Goal: Check status: Check status

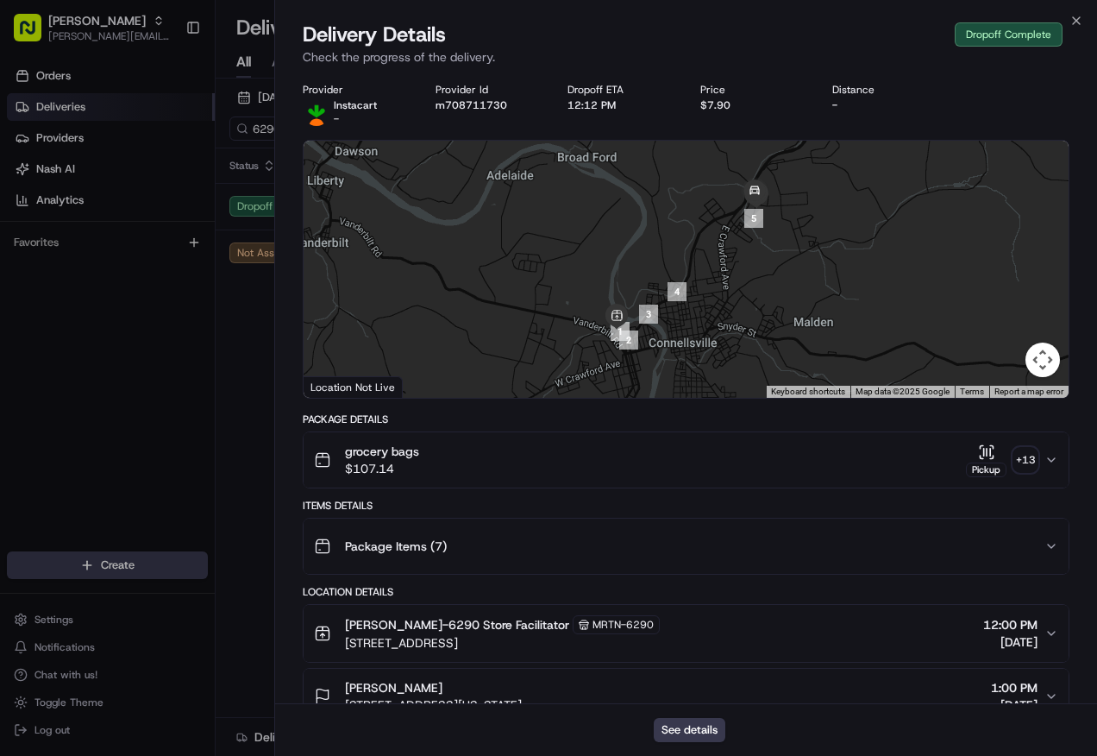
click at [623, 465] on div "grocery bags $107.14 Pickup + 13" at bounding box center [679, 460] width 731 height 35
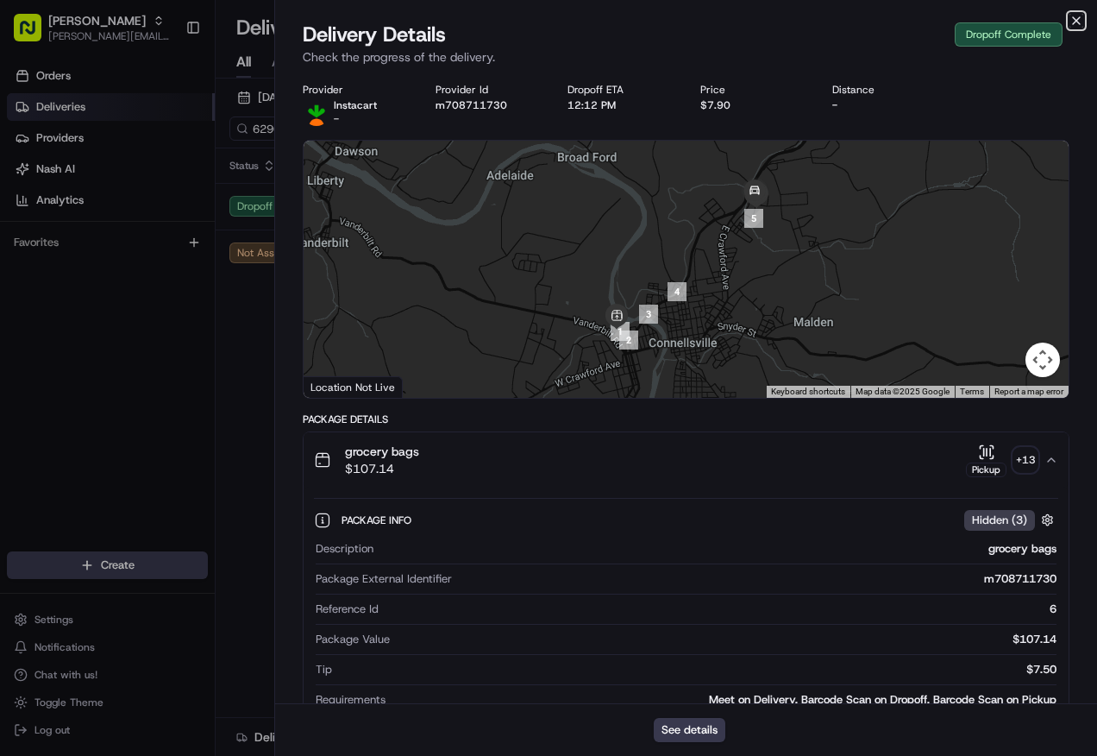
click at [1079, 22] on icon "button" at bounding box center [1077, 21] width 14 height 14
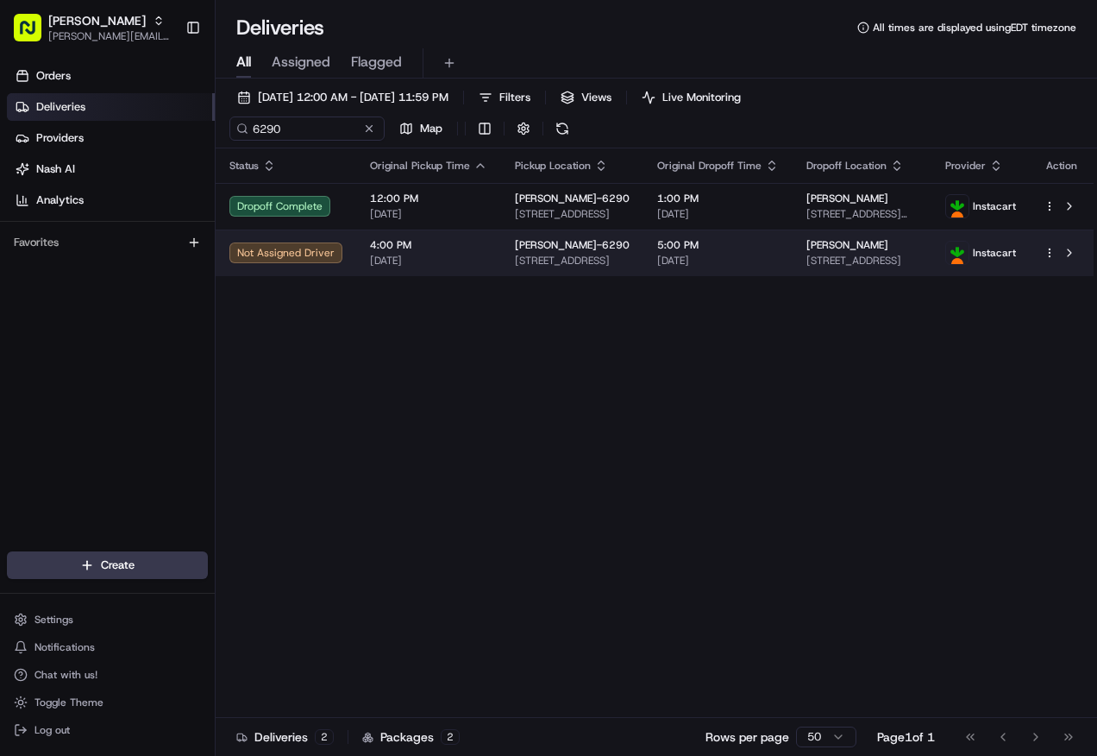
click at [455, 260] on span "[DATE]" at bounding box center [428, 261] width 117 height 14
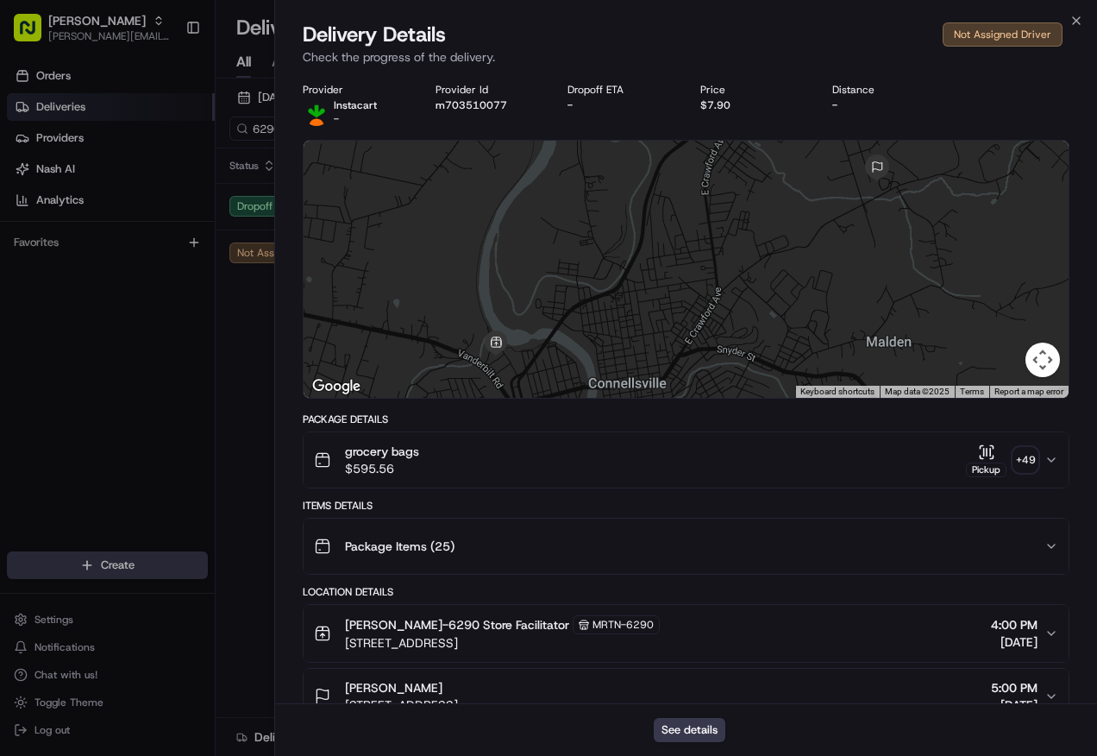
click at [637, 466] on div "grocery bags $595.56 Pickup + 49" at bounding box center [679, 460] width 731 height 35
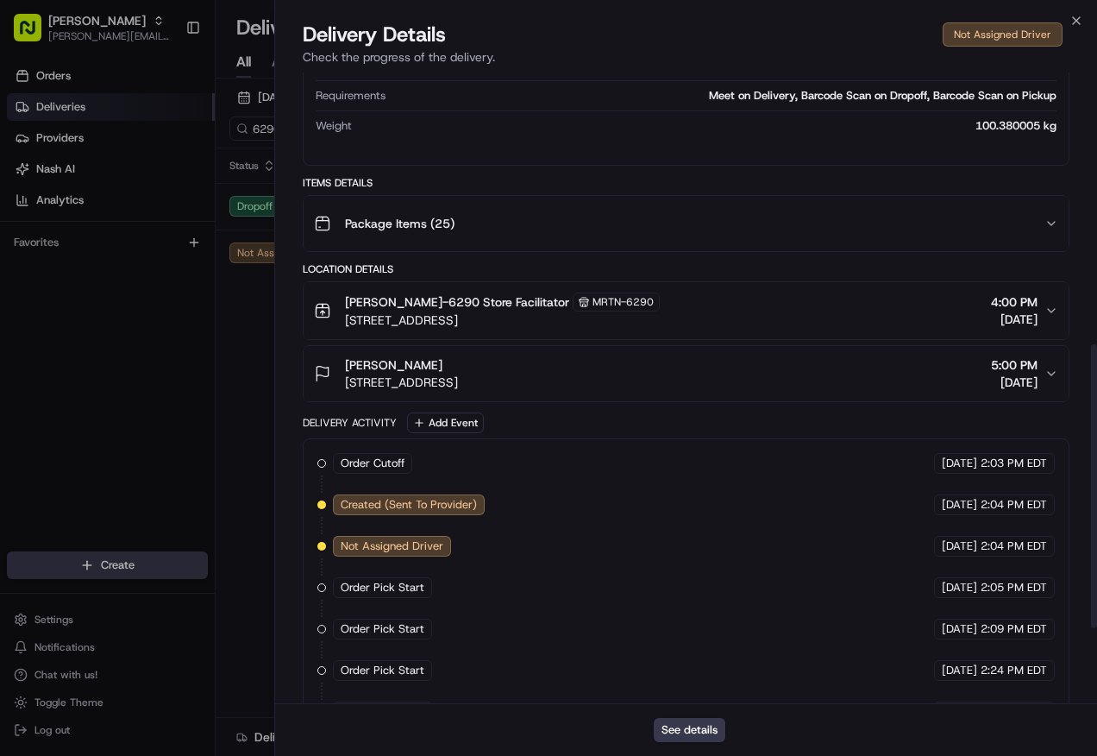
scroll to position [772, 0]
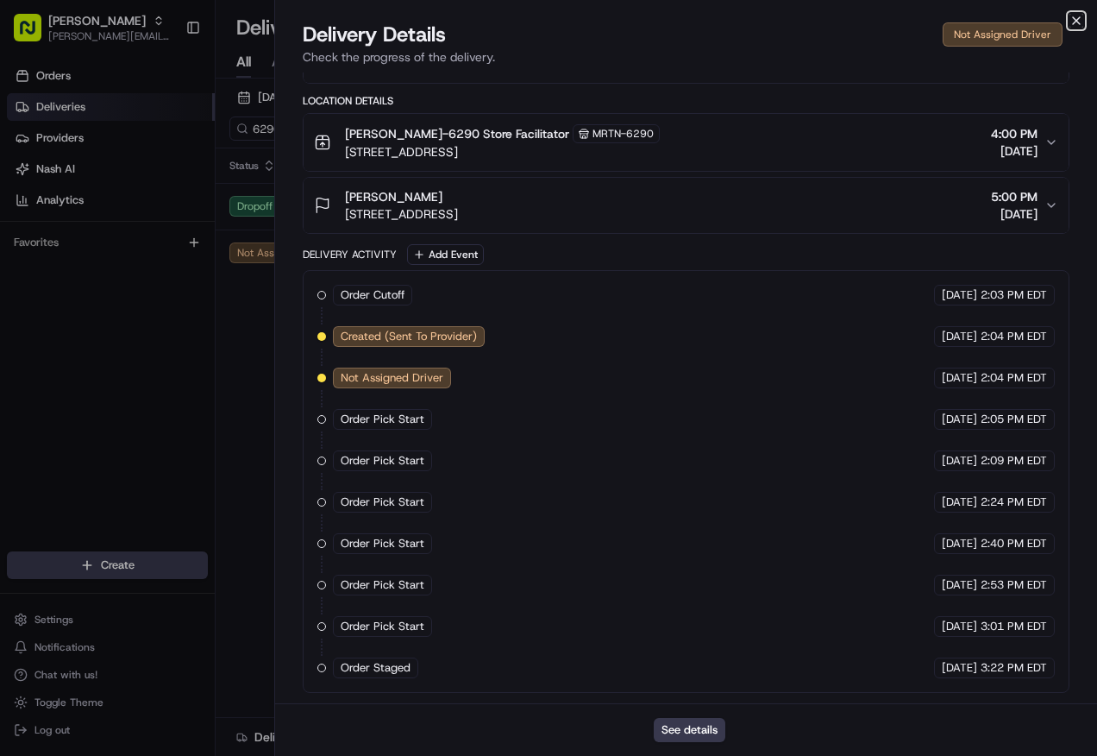
click at [1076, 21] on icon "button" at bounding box center [1077, 21] width 14 height 14
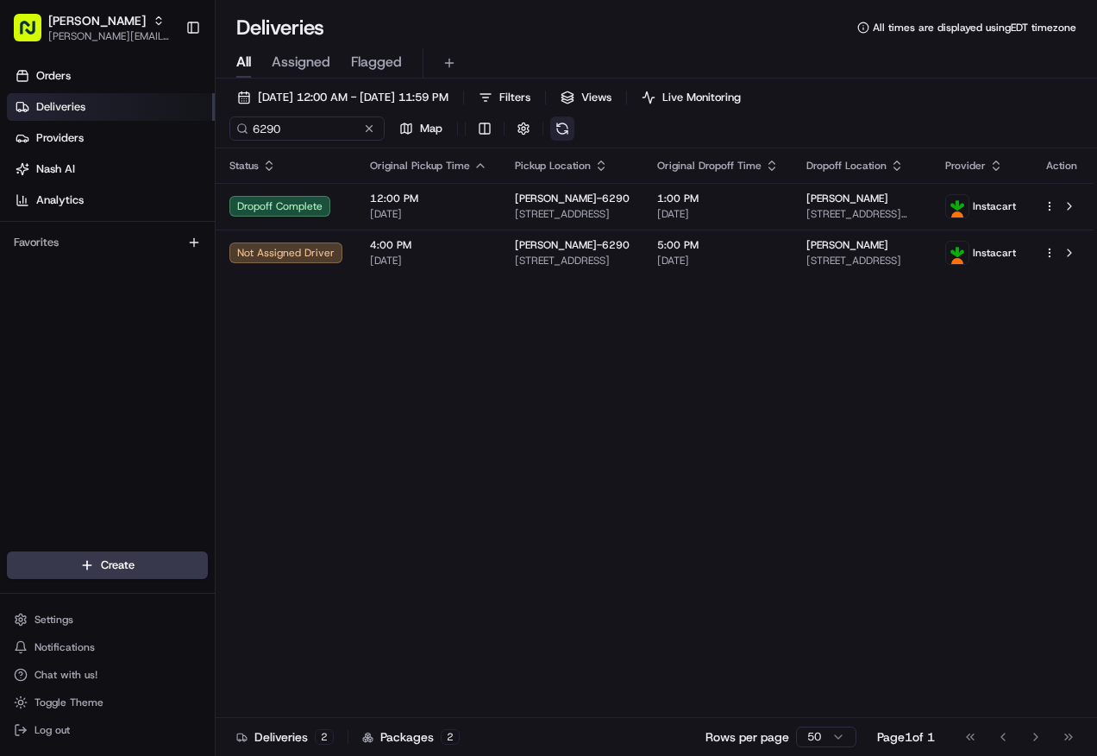
click at [556, 137] on button at bounding box center [562, 128] width 24 height 24
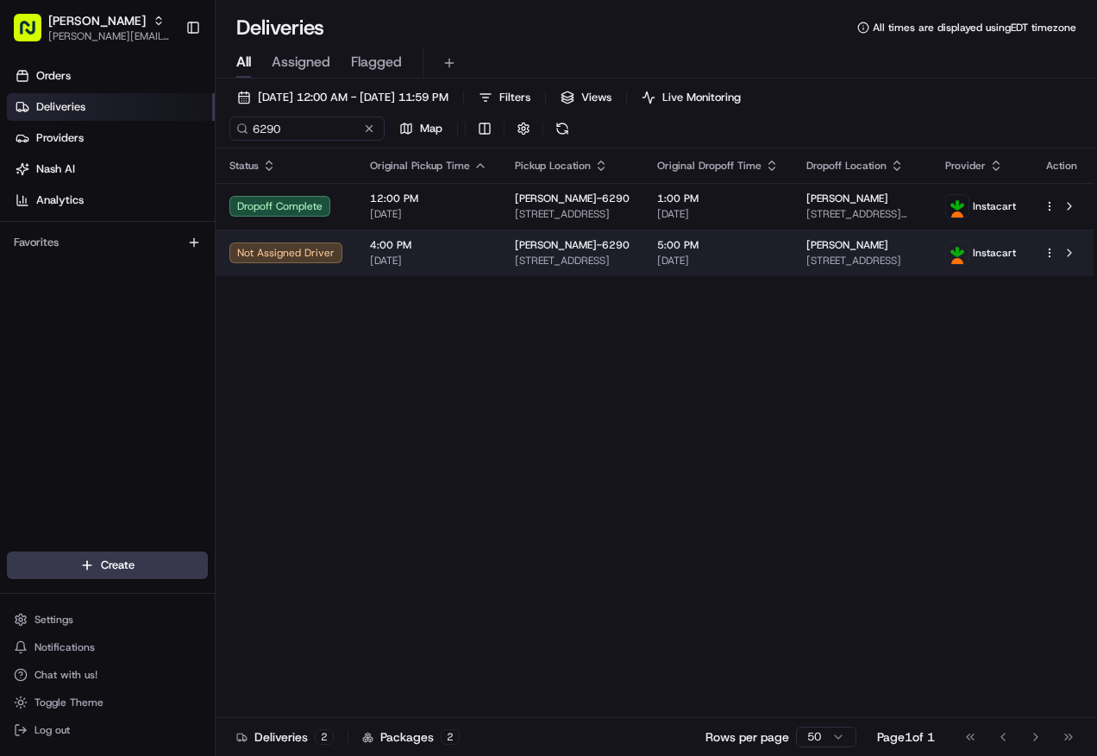
click at [508, 261] on td "[PERSON_NAME]-6290 [STREET_ADDRESS]" at bounding box center [572, 252] width 142 height 47
click at [488, 252] on td "4:00 PM [DATE]" at bounding box center [428, 252] width 145 height 47
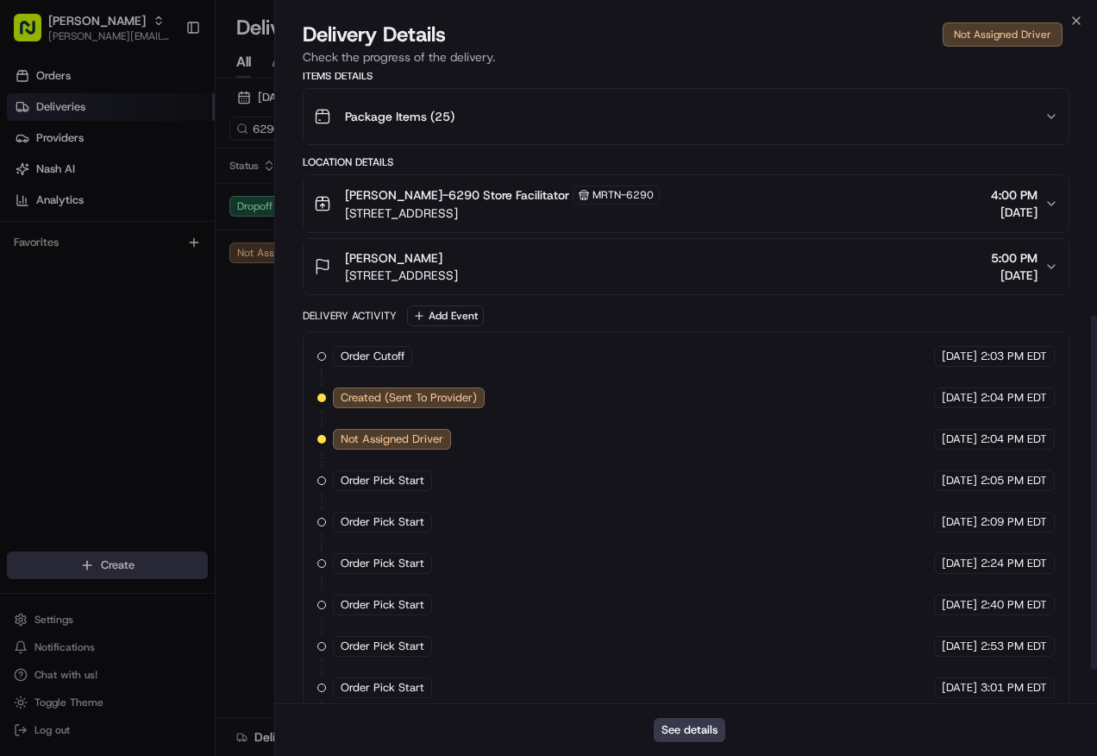
scroll to position [431, 0]
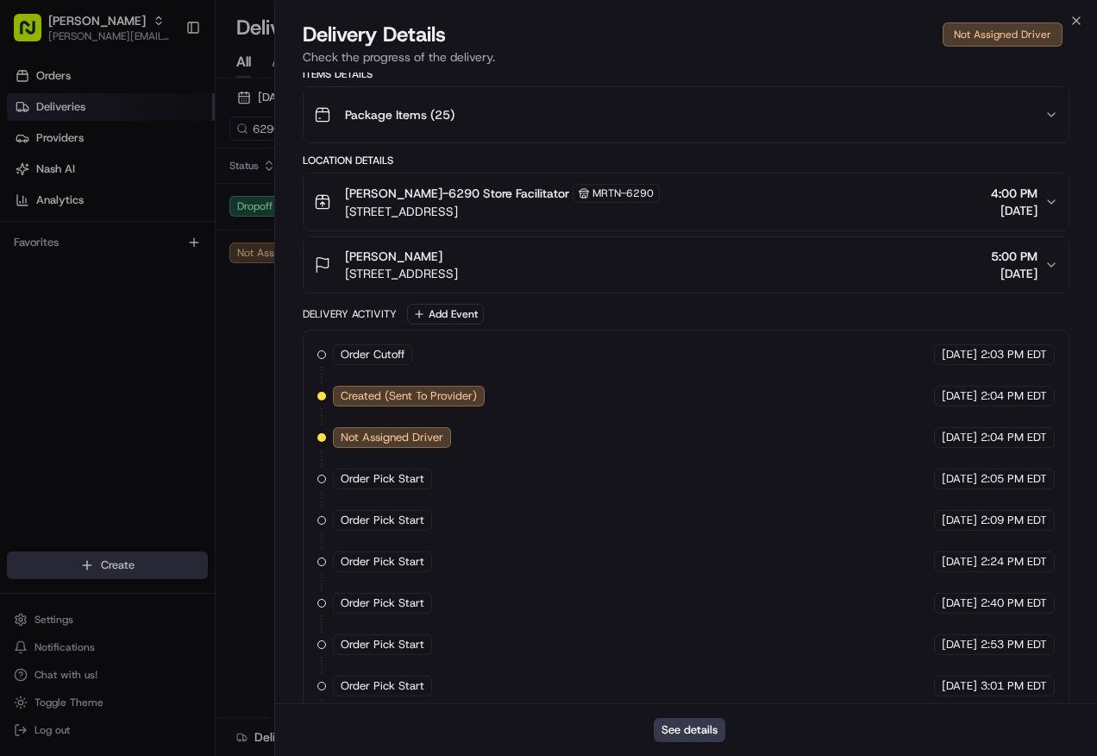
click at [458, 270] on span "[STREET_ADDRESS]" at bounding box center [401, 273] width 113 height 17
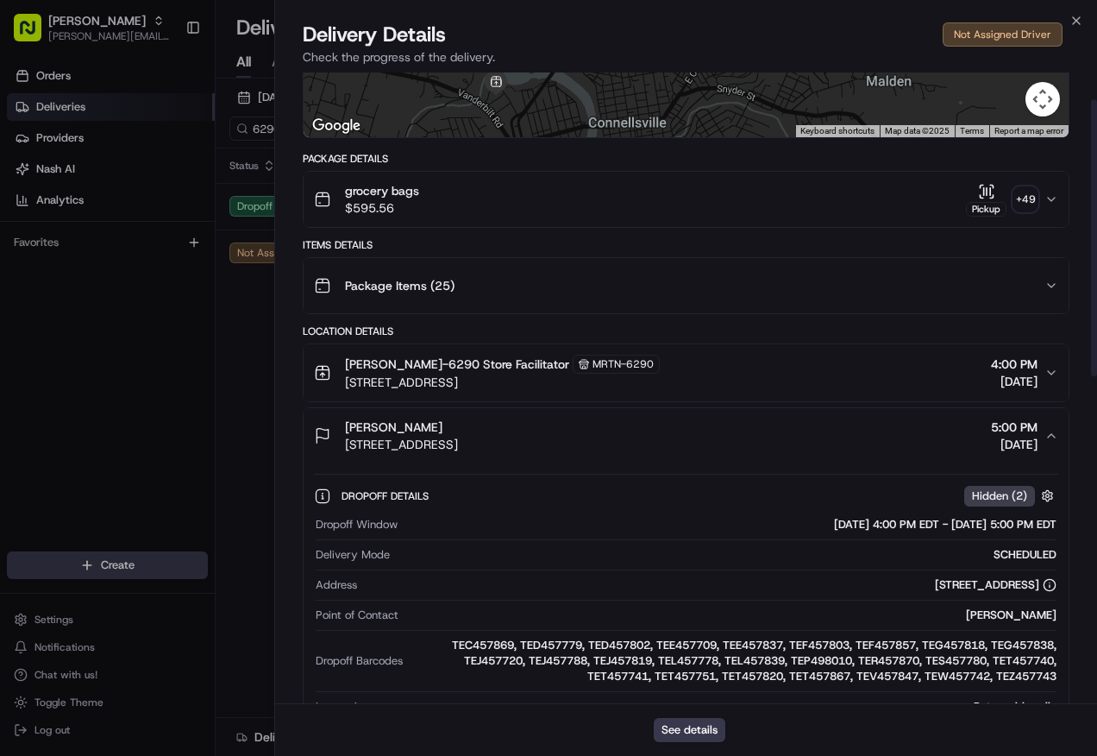
scroll to position [0, 0]
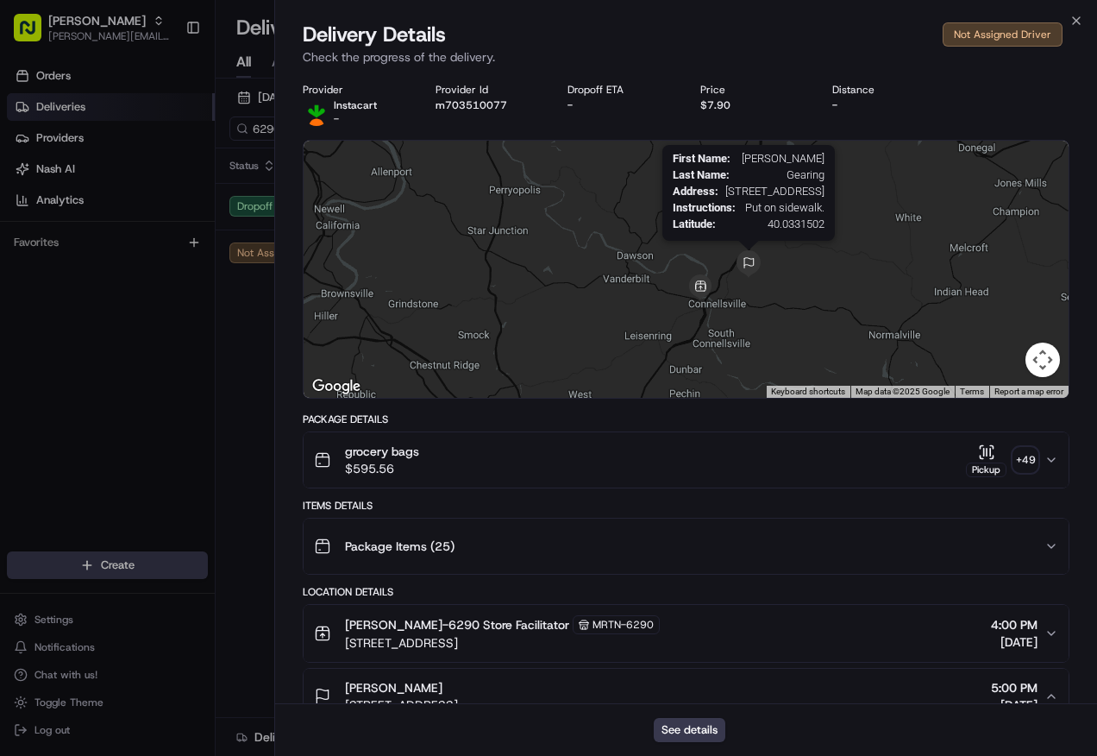
click at [752, 261] on img at bounding box center [749, 264] width 28 height 28
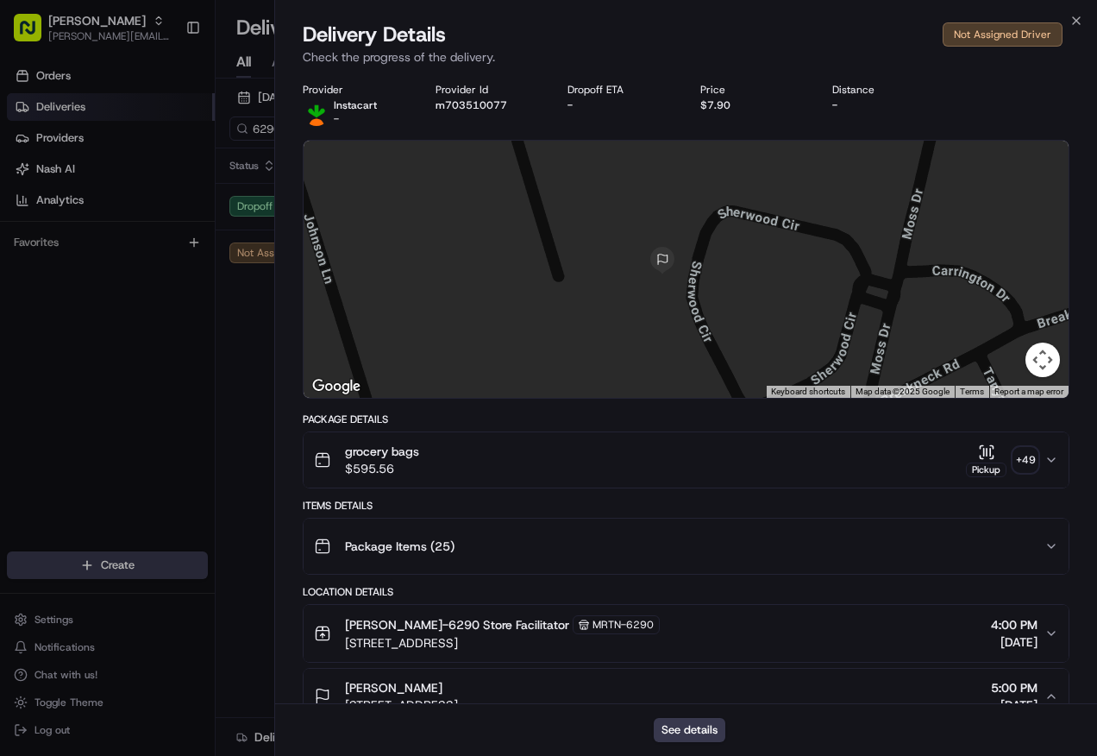
drag, startPoint x: 773, startPoint y: 327, endPoint x: 707, endPoint y: 278, distance: 82.6
click at [707, 278] on div at bounding box center [686, 269] width 765 height 257
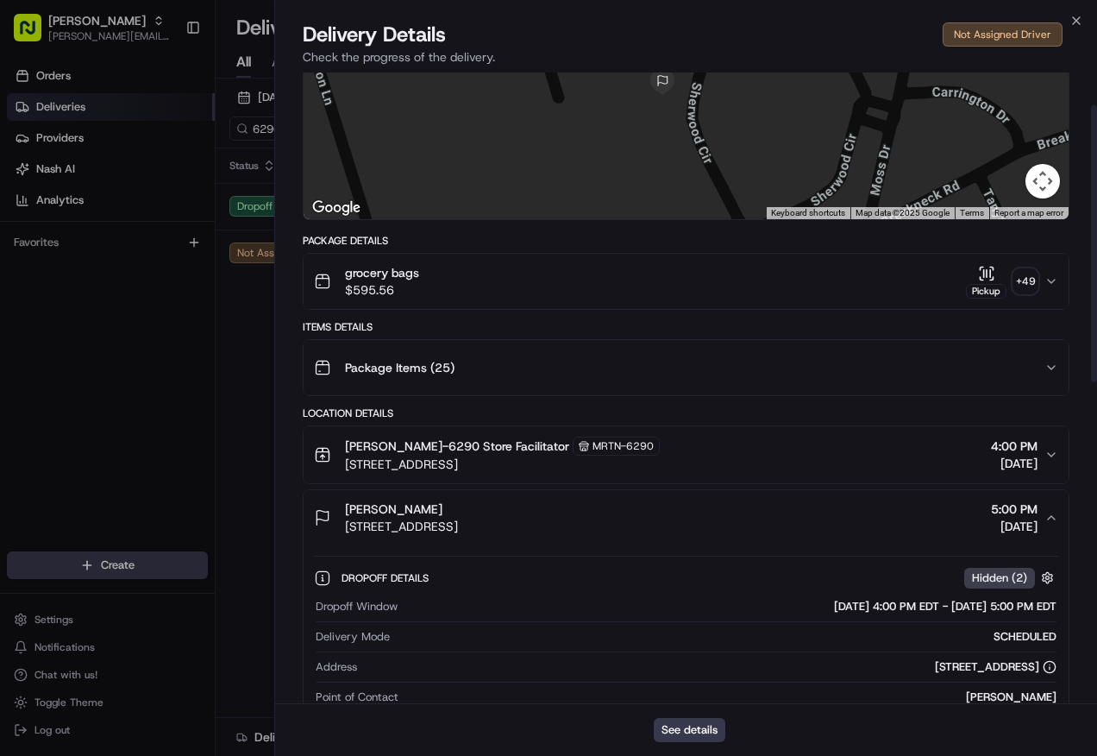
scroll to position [30, 0]
